Goal: Task Accomplishment & Management: Manage account settings

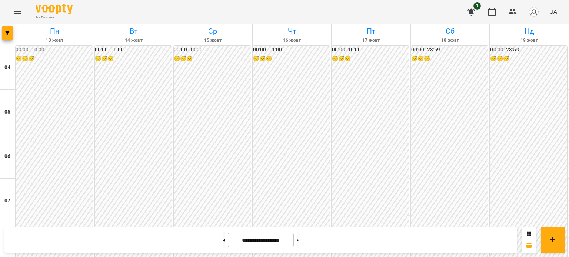
scroll to position [444, 0]
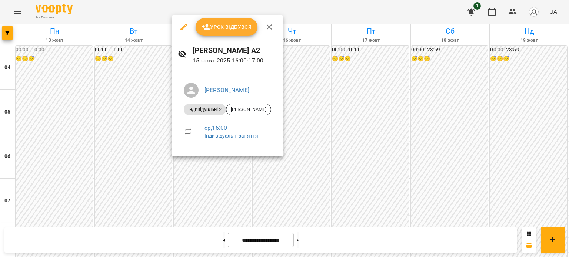
click at [204, 32] on button "Урок відбувся" at bounding box center [226, 27] width 62 height 18
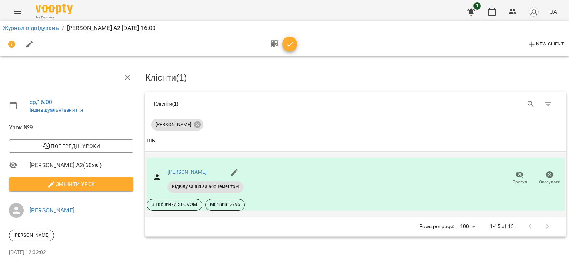
click at [512, 179] on span "Прогул" at bounding box center [519, 182] width 15 height 6
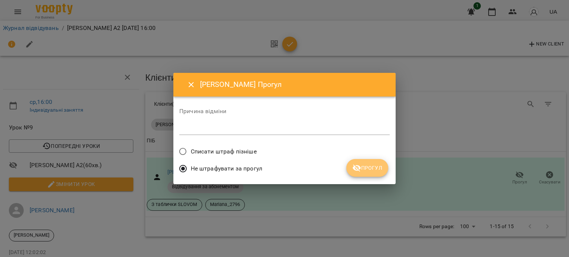
click at [360, 167] on icon "submit" at bounding box center [356, 168] width 8 height 7
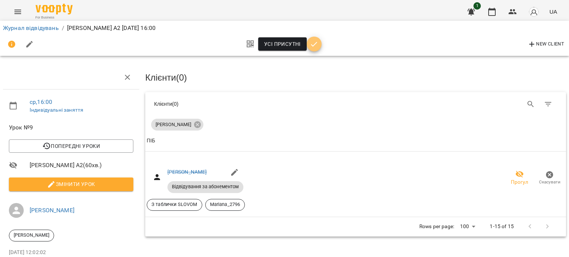
click at [314, 46] on icon "button" at bounding box center [313, 44] width 9 height 9
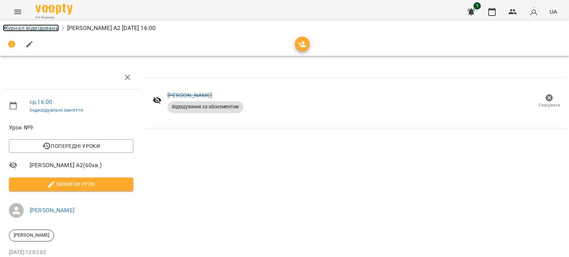
click at [40, 28] on link "Журнал відвідувань" at bounding box center [31, 27] width 56 height 7
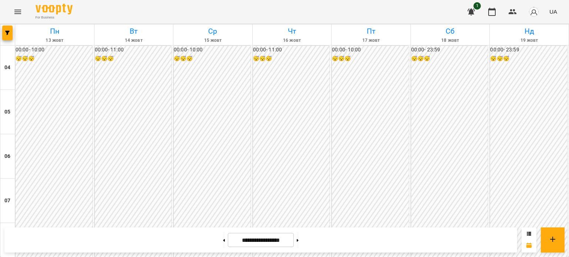
scroll to position [370, 0]
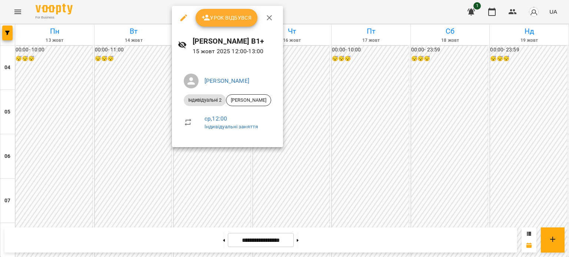
click at [227, 18] on span "Урок відбувся" at bounding box center [226, 17] width 50 height 9
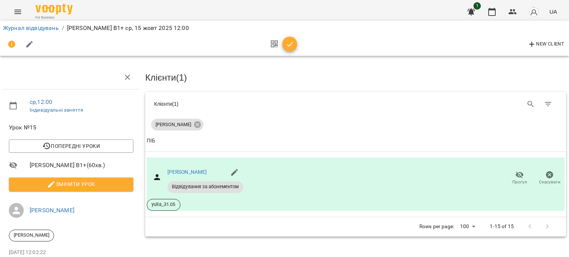
click at [288, 48] on icon "button" at bounding box center [289, 44] width 9 height 9
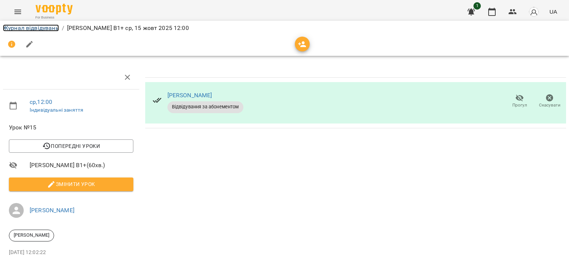
click at [36, 27] on link "Журнал відвідувань" at bounding box center [31, 27] width 56 height 7
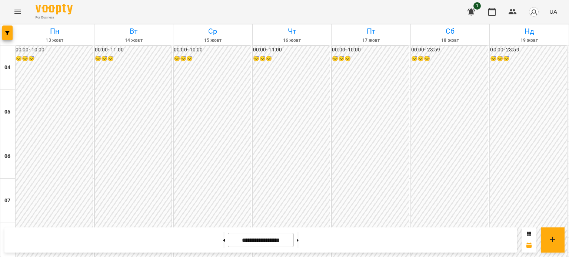
scroll to position [665, 0]
